Goal: Task Accomplishment & Management: Manage account settings

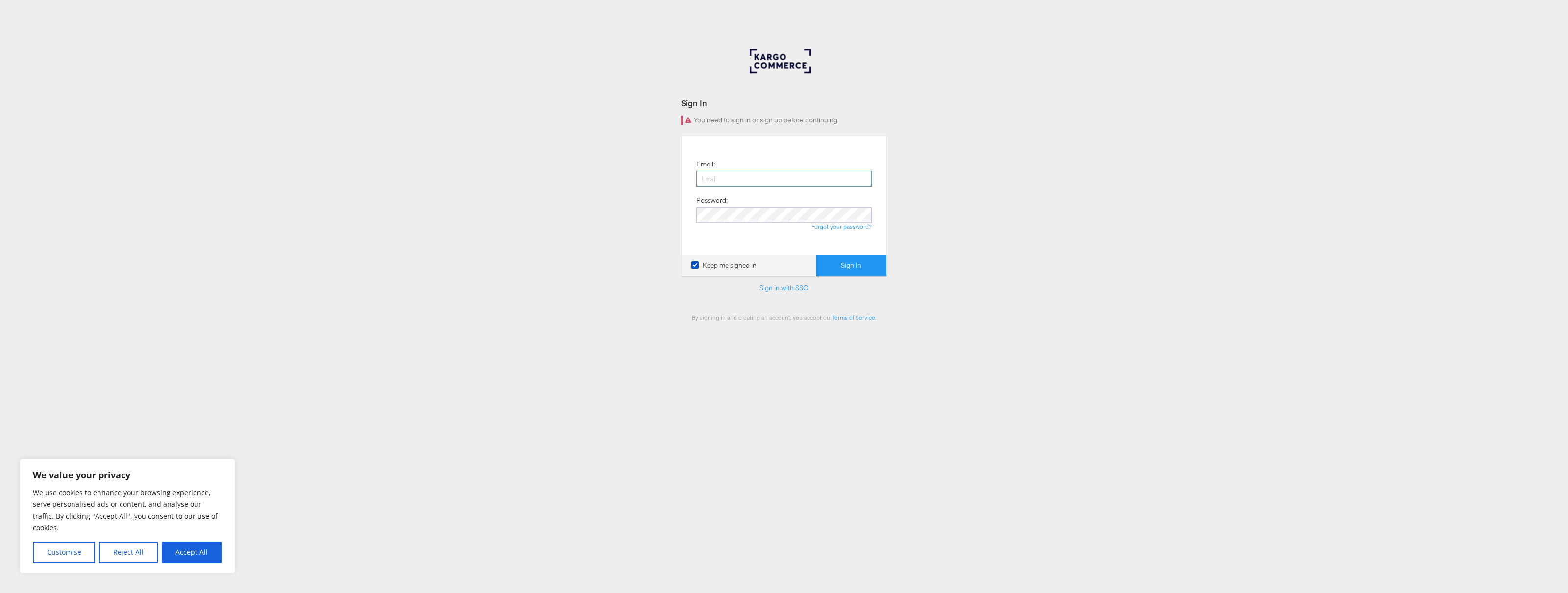
type input "paul.tobin@kargo.com"
click at [845, 266] on button "Sign In" at bounding box center [851, 266] width 71 height 22
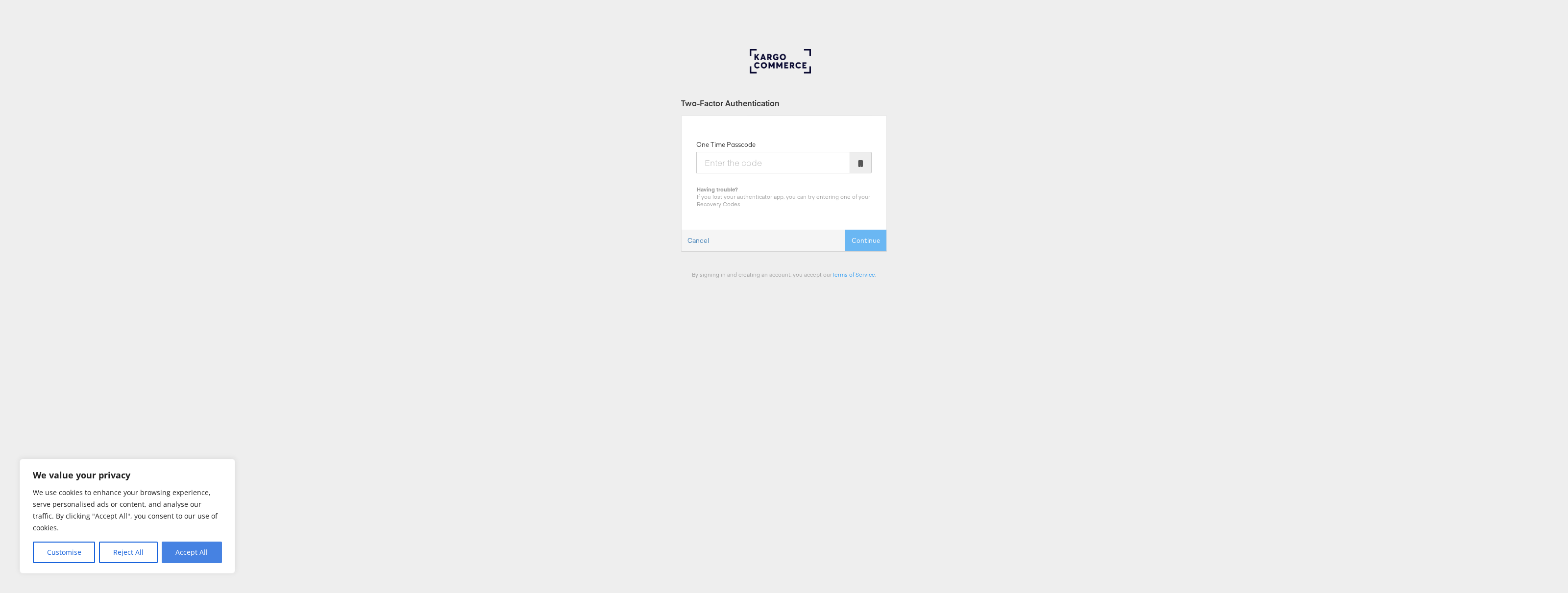
click at [190, 559] on button "Accept All" at bounding box center [192, 552] width 60 height 21
checkbox input "true"
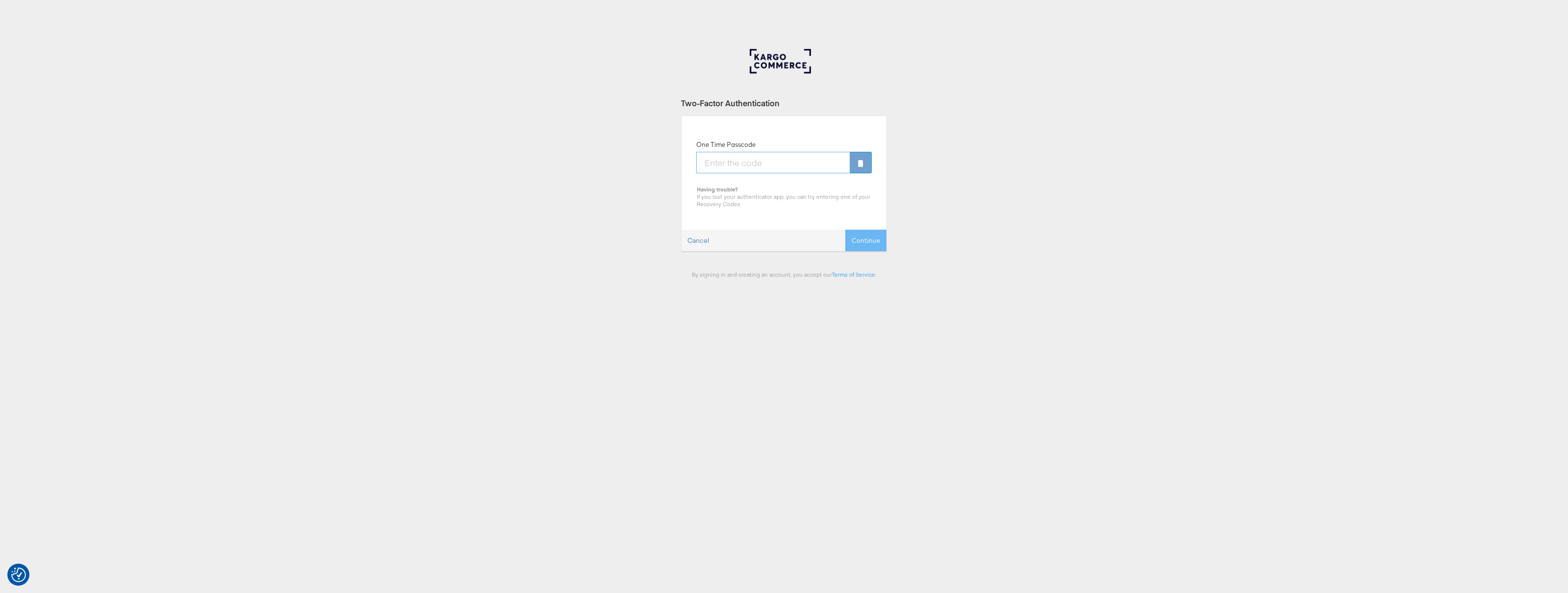
click at [777, 171] on input "One Time Passcode" at bounding box center [773, 162] width 154 height 21
type input "494729"
click at [845, 230] on button "Continue" at bounding box center [866, 241] width 41 height 22
